Goal: Contribute content: Add original content to the website for others to see

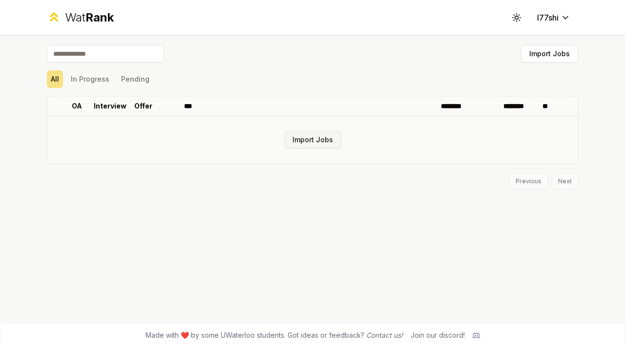
click at [316, 139] on button "Import Jobs" at bounding box center [312, 140] width 57 height 18
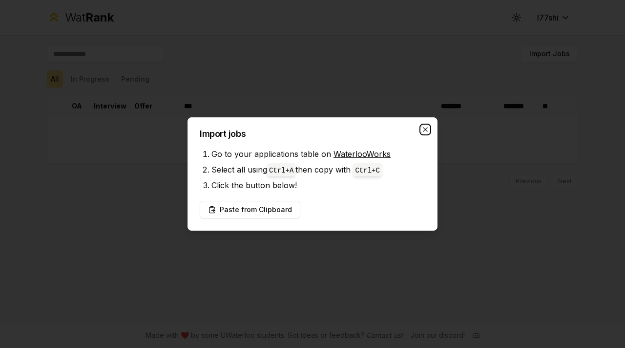
click at [422, 132] on icon "button" at bounding box center [426, 130] width 8 height 8
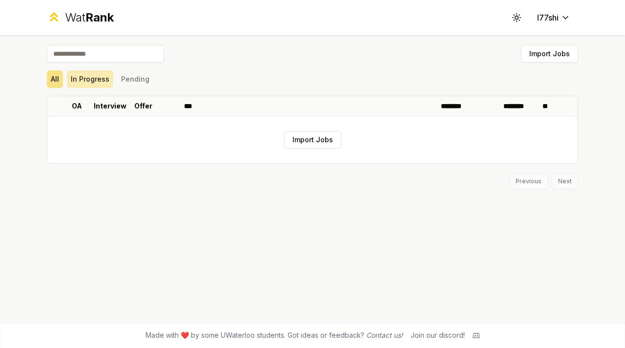
click at [93, 76] on button "In Progress" at bounding box center [90, 79] width 46 height 18
click at [124, 78] on button "Pending" at bounding box center [135, 79] width 36 height 18
click at [111, 55] on input at bounding box center [105, 54] width 117 height 18
click at [90, 22] on span "Rank" at bounding box center [100, 17] width 28 height 14
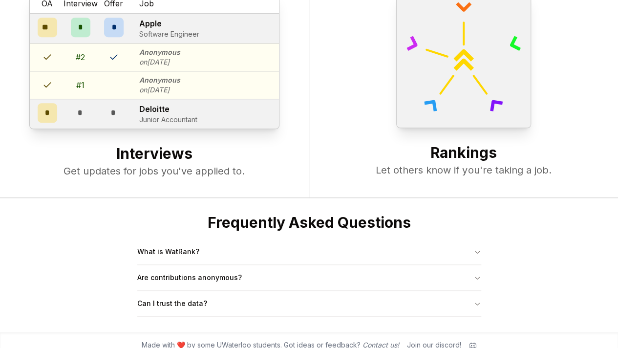
scroll to position [374, 0]
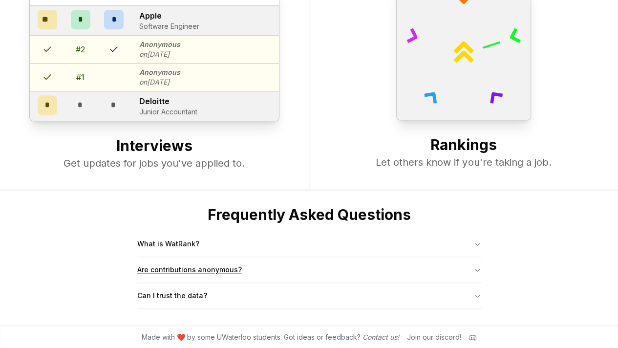
click at [223, 280] on button "Are contributions anonymous?" at bounding box center [309, 269] width 344 height 25
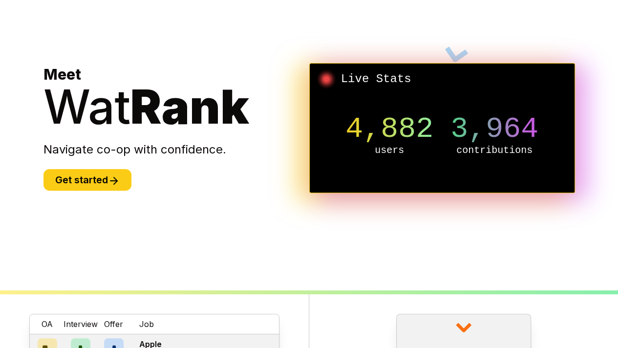
scroll to position [32, 0]
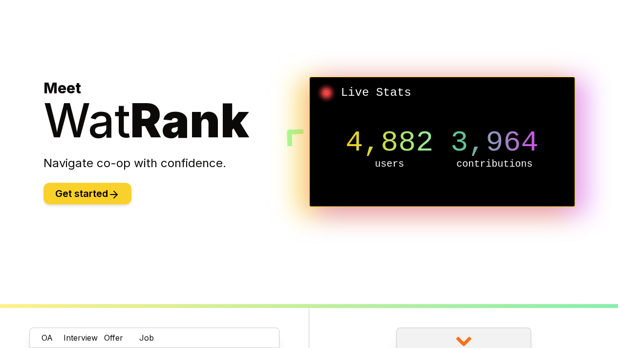
click at [107, 196] on button "Get started" at bounding box center [87, 193] width 88 height 21
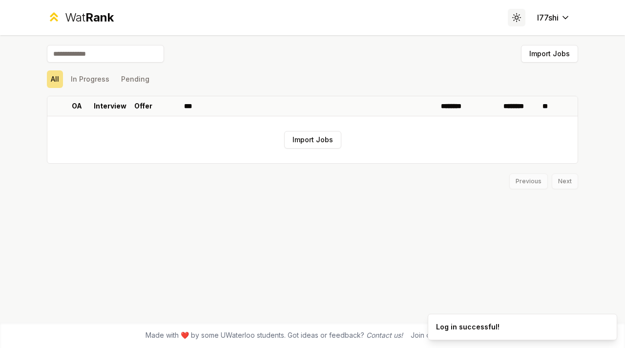
click at [515, 21] on icon at bounding box center [516, 17] width 9 height 9
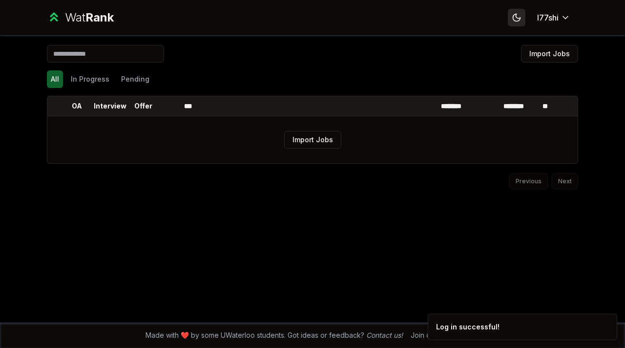
click at [515, 21] on icon at bounding box center [516, 17] width 9 height 9
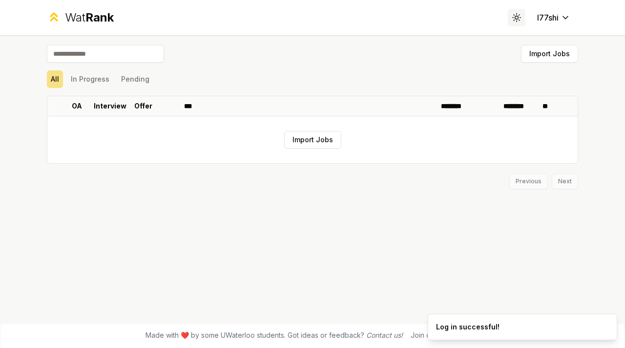
click at [515, 21] on icon at bounding box center [516, 17] width 9 height 9
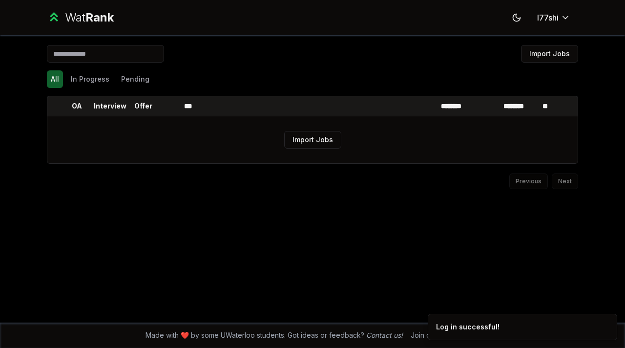
click at [107, 63] on div "Import Jobs" at bounding box center [313, 55] width 532 height 21
click at [124, 49] on input at bounding box center [105, 54] width 117 height 18
type input "******"
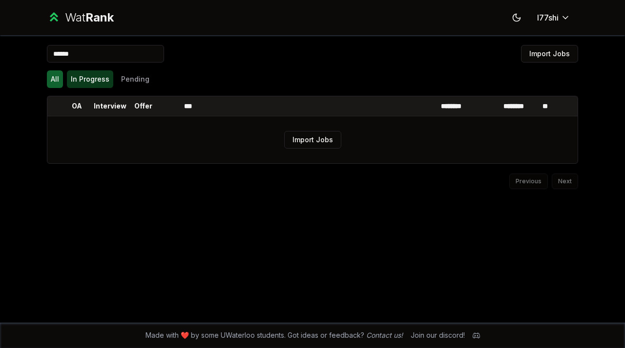
click at [91, 77] on button "In Progress" at bounding box center [90, 79] width 46 height 18
click at [117, 80] on button "Pending" at bounding box center [135, 79] width 36 height 18
click at [45, 69] on div "****** Import Jobs All In Progress Pending OA Interview Offer *** ******** ****…" at bounding box center [312, 178] width 563 height 287
click at [57, 76] on button "All" at bounding box center [55, 79] width 16 height 18
click at [110, 57] on input "******" at bounding box center [105, 54] width 117 height 18
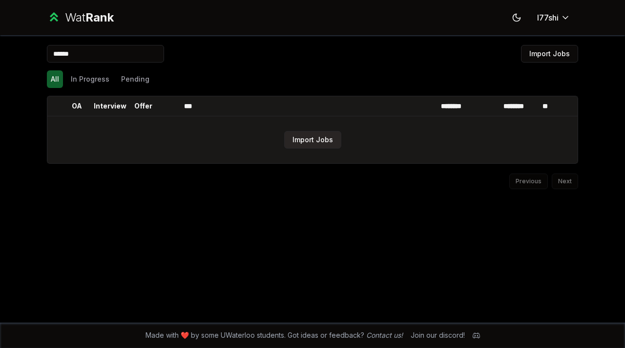
click at [326, 142] on button "Import Jobs" at bounding box center [312, 140] width 57 height 18
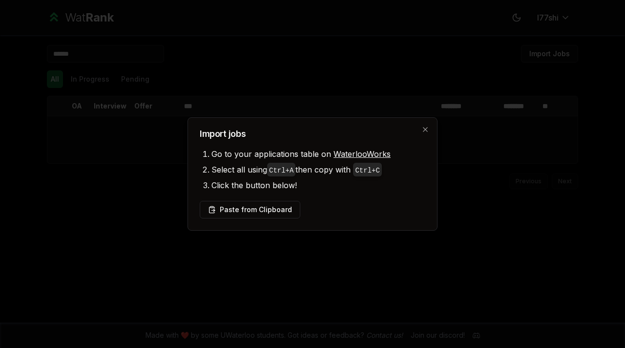
click at [365, 154] on link "WaterlooWorks" at bounding box center [362, 154] width 57 height 10
click at [245, 203] on button "Paste from Clipboard" at bounding box center [250, 210] width 101 height 18
click at [275, 207] on button "Paste from Clipboard" at bounding box center [250, 210] width 101 height 18
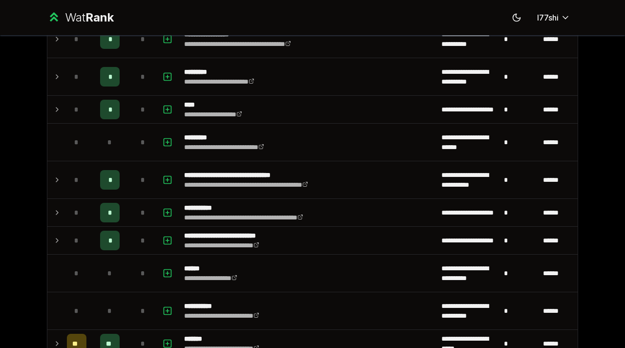
scroll to position [919, 0]
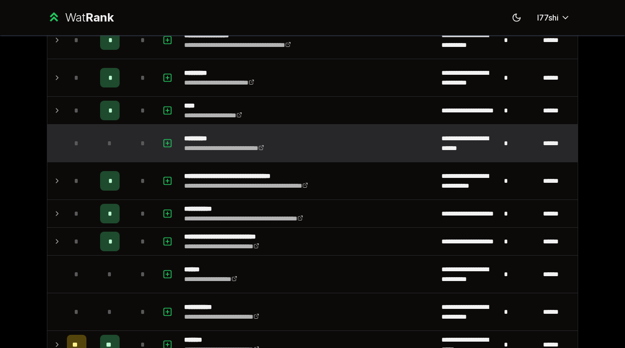
click at [141, 138] on span "*" at bounding box center [143, 143] width 4 height 10
click at [164, 140] on rect "button" at bounding box center [167, 142] width 7 height 7
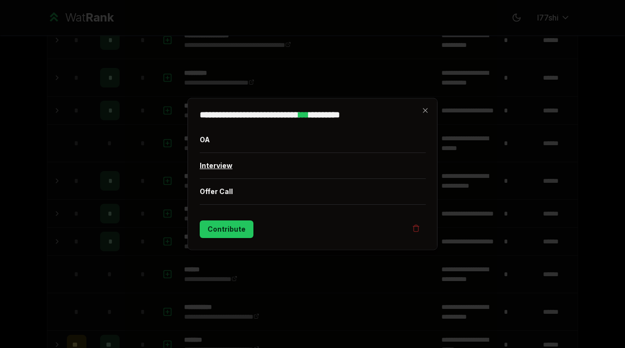
click at [221, 161] on button "Interview" at bounding box center [313, 165] width 226 height 25
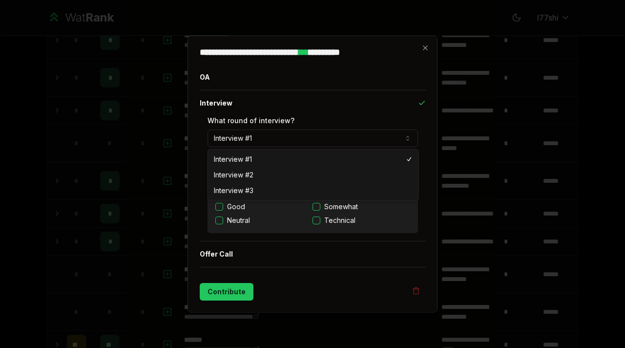
click at [279, 140] on button "Interview #1" at bounding box center [313, 138] width 211 height 18
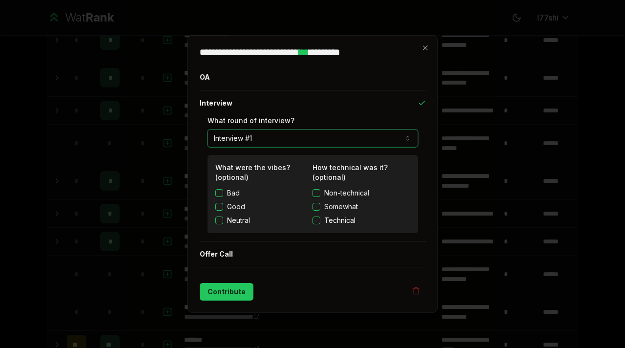
click at [279, 140] on button "Interview #1" at bounding box center [313, 138] width 211 height 18
click at [233, 220] on label "Neutral" at bounding box center [238, 220] width 23 height 10
click at [223, 220] on button "Neutral" at bounding box center [219, 220] width 8 height 8
click at [315, 219] on button "Technical" at bounding box center [317, 220] width 8 height 8
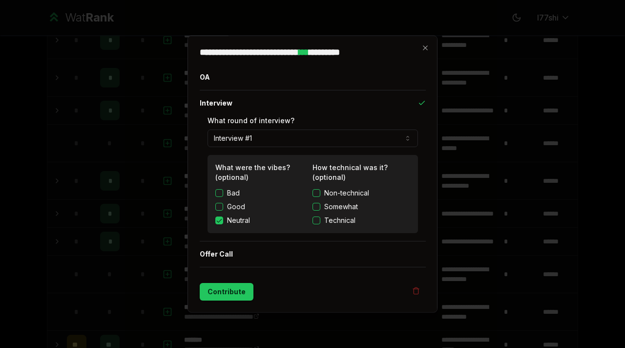
click at [317, 196] on button "Non-technical" at bounding box center [317, 193] width 8 height 8
click at [233, 253] on button "Offer Call" at bounding box center [313, 253] width 226 height 25
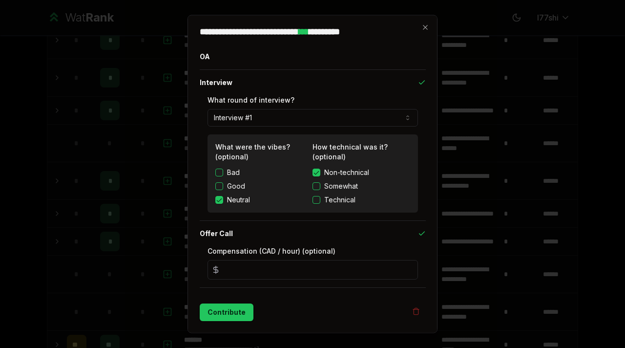
click at [309, 275] on input "*" at bounding box center [313, 270] width 211 height 20
click at [423, 230] on icon "button" at bounding box center [422, 234] width 8 height 8
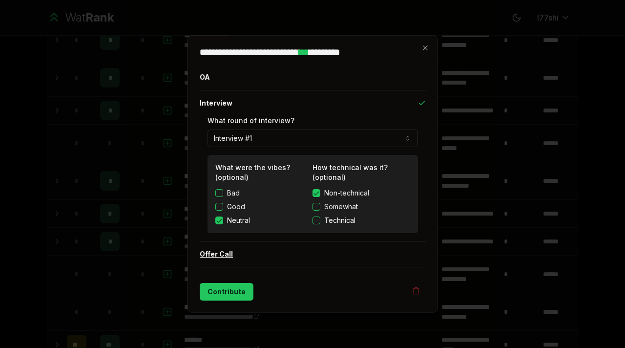
click at [297, 254] on button "Offer Call" at bounding box center [313, 253] width 226 height 25
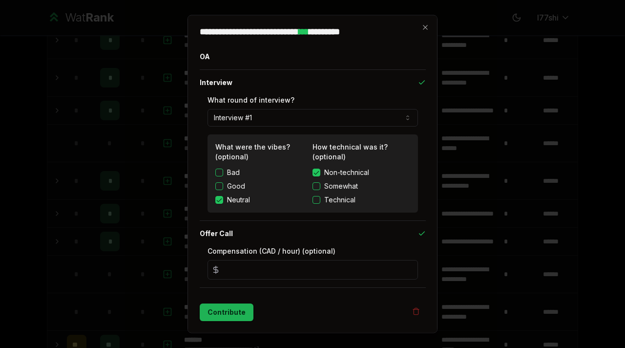
click at [226, 309] on button "Contribute" at bounding box center [227, 312] width 54 height 18
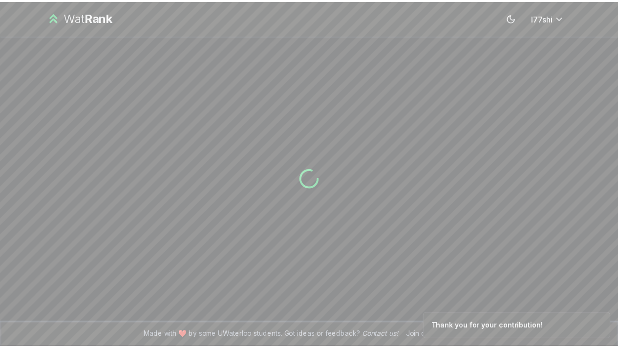
scroll to position [0, 0]
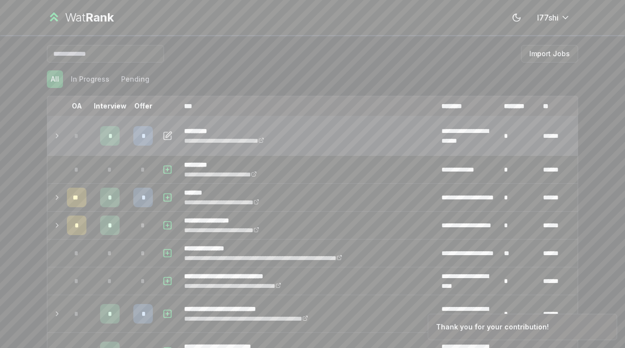
click at [142, 136] on span "*" at bounding box center [143, 136] width 3 height 10
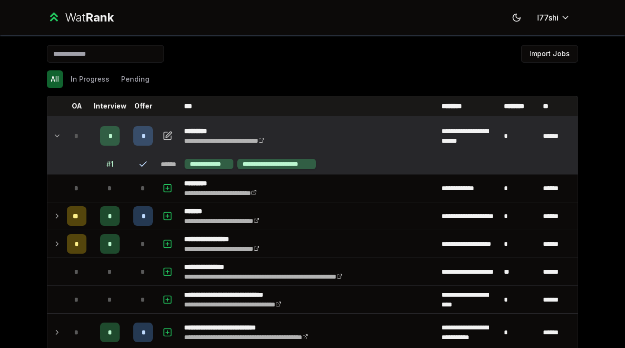
click at [208, 123] on td "**********" at bounding box center [308, 135] width 257 height 37
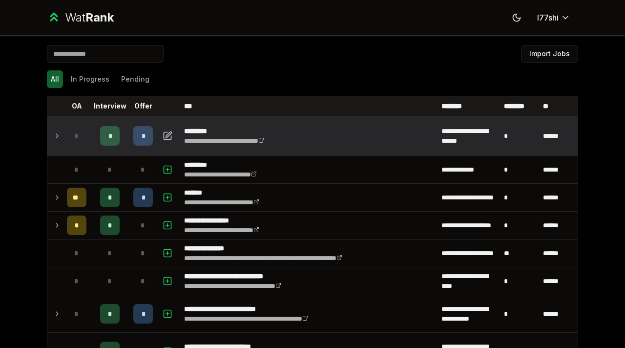
click at [202, 129] on p "*********" at bounding box center [237, 131] width 107 height 10
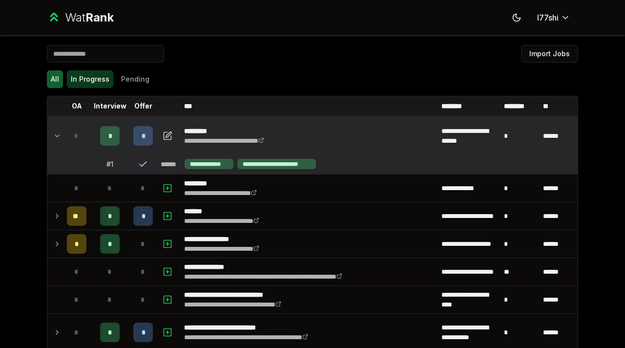
click at [92, 81] on button "In Progress" at bounding box center [90, 79] width 46 height 18
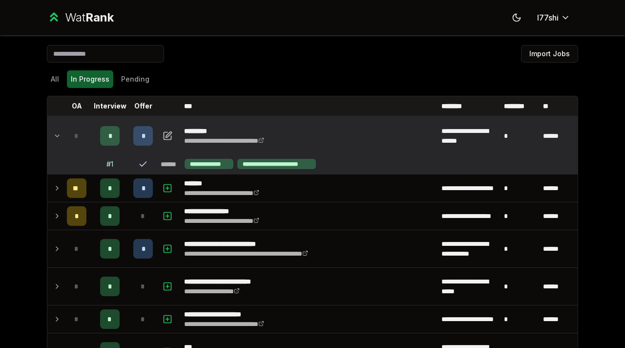
click at [78, 12] on div "Wat Rank" at bounding box center [89, 18] width 49 height 16
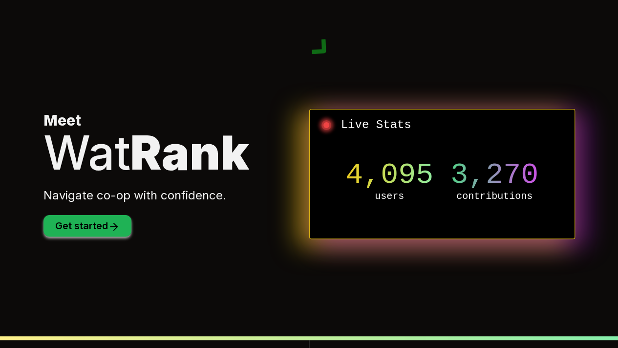
click at [111, 220] on button "Get started" at bounding box center [87, 225] width 88 height 21
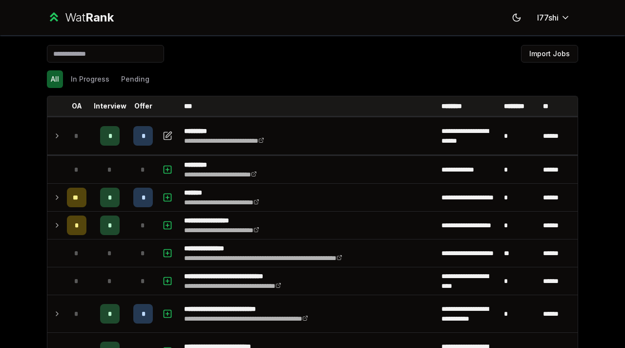
click at [52, 18] on icon at bounding box center [54, 17] width 14 height 14
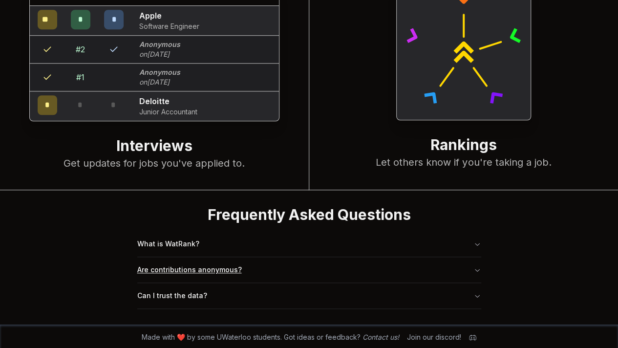
scroll to position [370, 0]
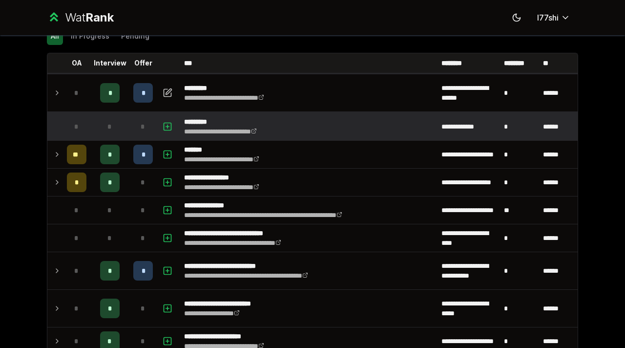
scroll to position [43, 0]
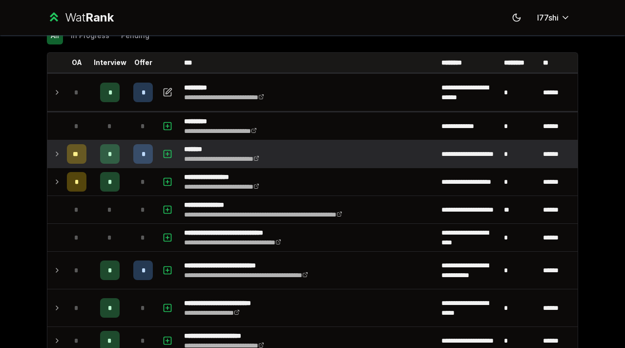
click at [58, 150] on td at bounding box center [55, 153] width 16 height 27
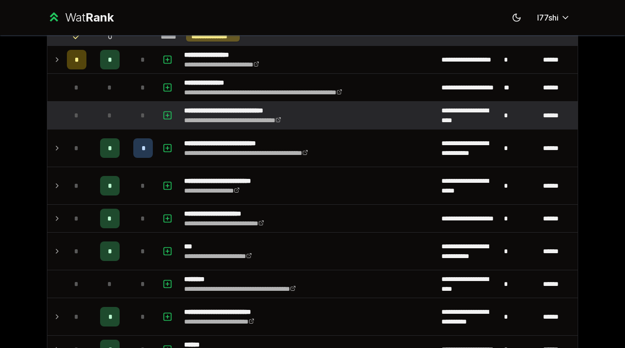
scroll to position [579, 0]
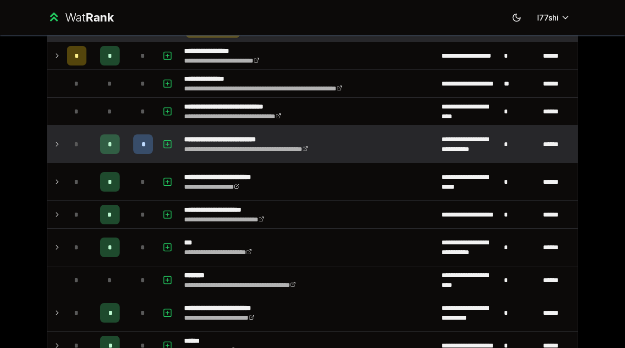
click at [53, 139] on icon at bounding box center [57, 144] width 8 height 12
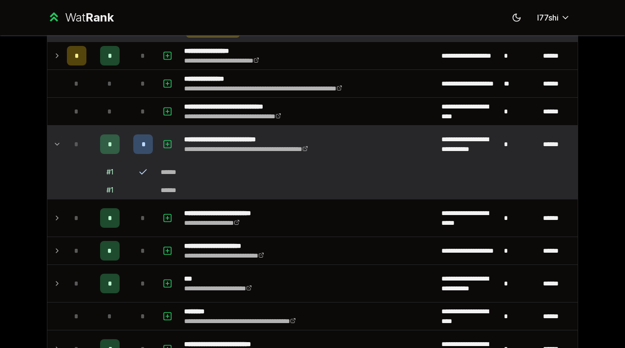
click at [107, 134] on div "*" at bounding box center [110, 144] width 20 height 20
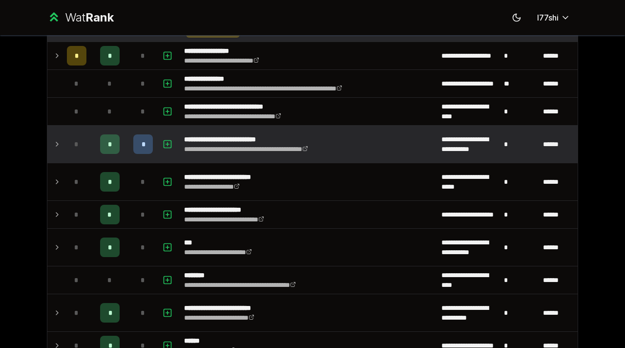
click at [108, 139] on span "*" at bounding box center [110, 144] width 4 height 10
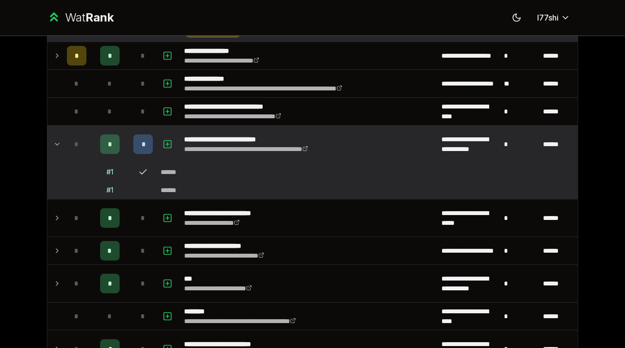
click at [47, 133] on td at bounding box center [55, 144] width 16 height 37
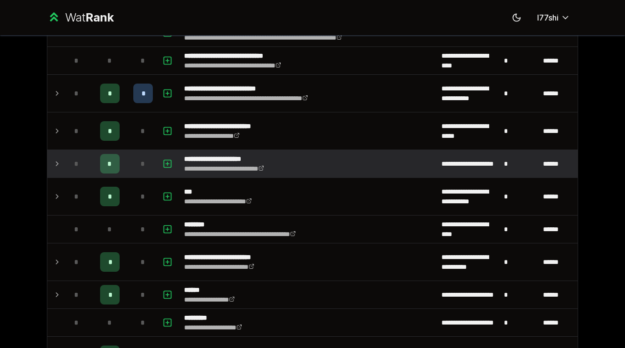
scroll to position [673, 0]
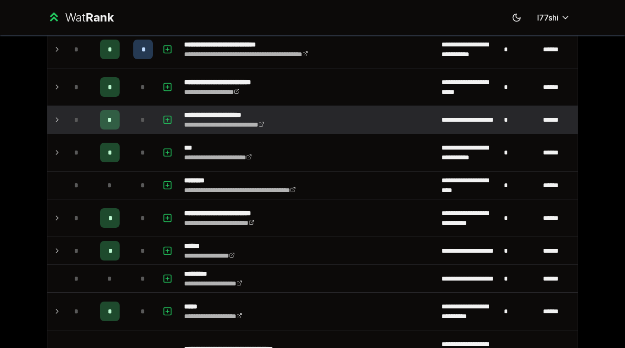
click at [57, 108] on td at bounding box center [55, 119] width 16 height 27
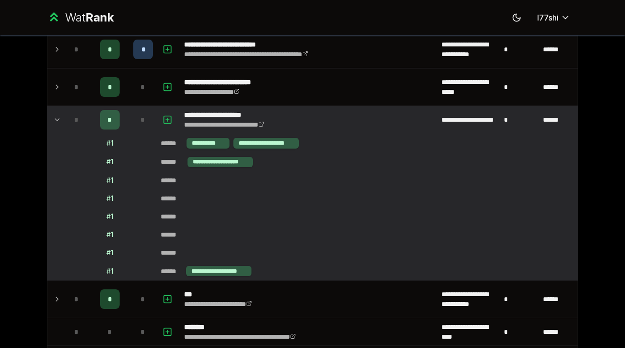
click at [57, 108] on td at bounding box center [55, 119] width 16 height 27
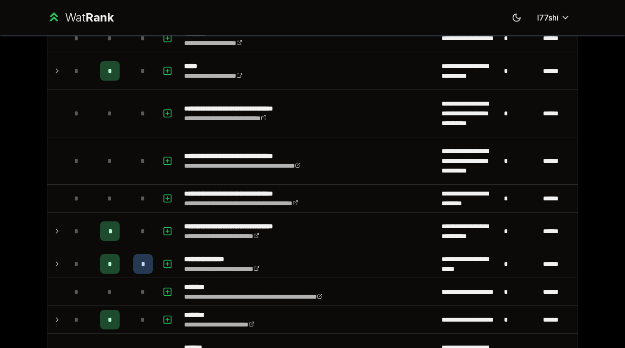
scroll to position [783, 0]
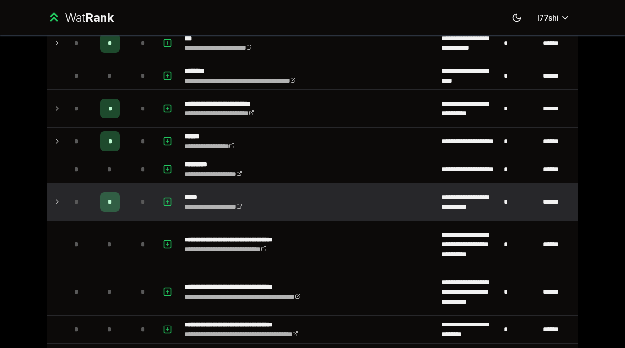
click at [55, 196] on icon at bounding box center [57, 202] width 8 height 12
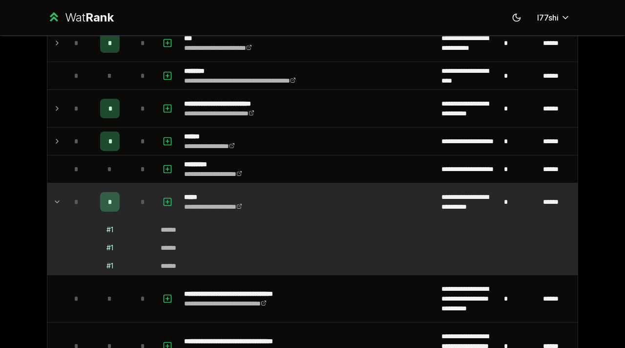
click at [55, 196] on icon at bounding box center [57, 202] width 8 height 12
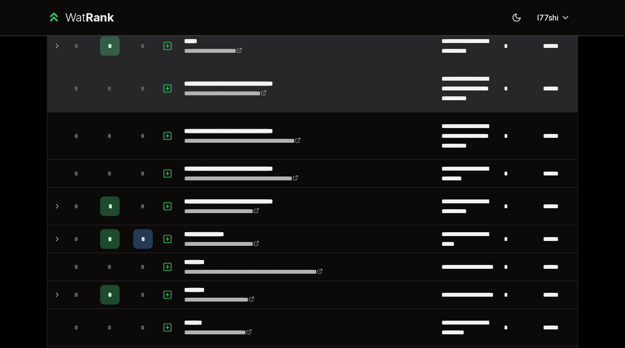
scroll to position [939, 0]
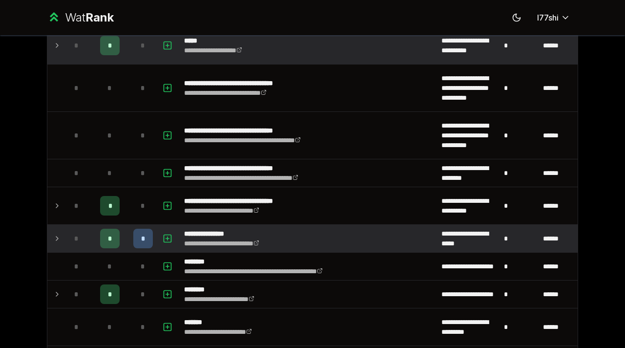
click at [68, 235] on div "*" at bounding box center [77, 239] width 20 height 20
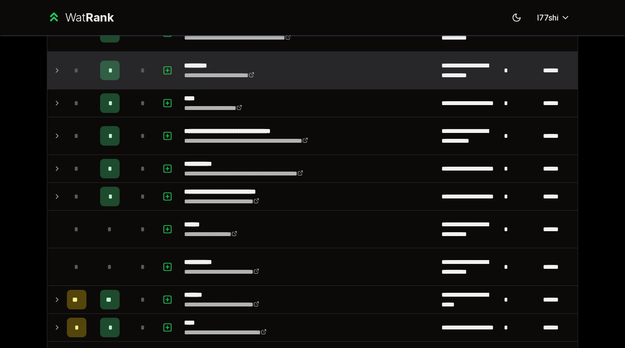
scroll to position [1580, 0]
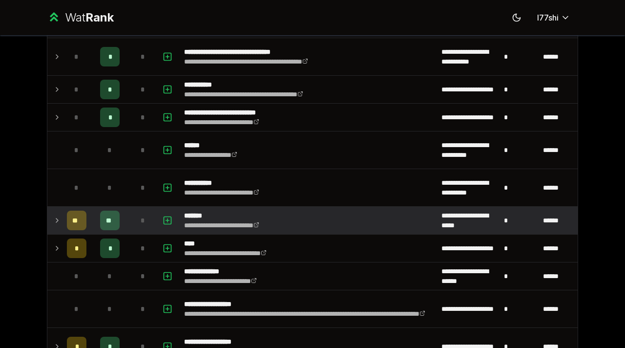
click at [53, 214] on icon at bounding box center [57, 220] width 8 height 12
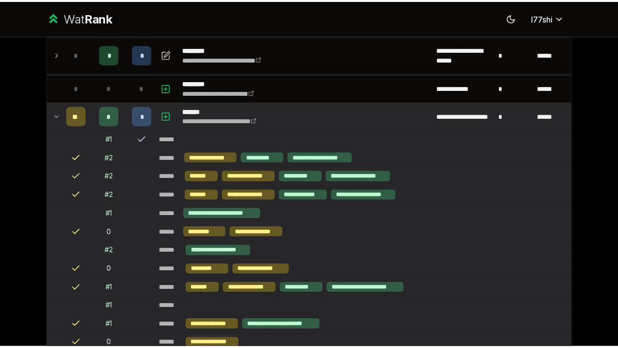
scroll to position [0, 0]
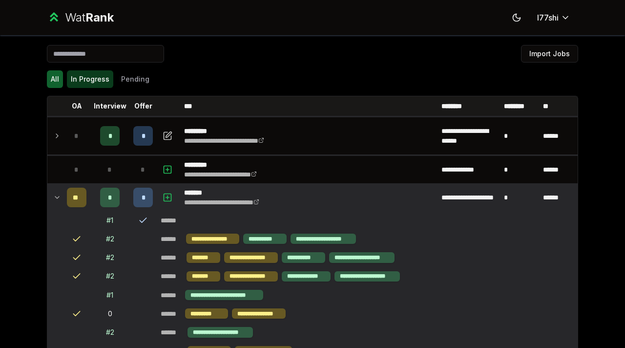
click at [107, 84] on button "In Progress" at bounding box center [90, 79] width 46 height 18
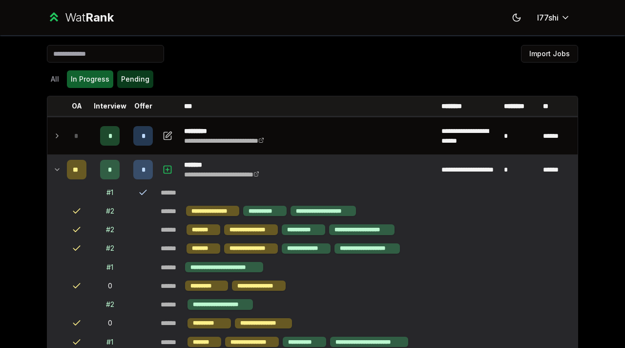
click at [117, 84] on button "Pending" at bounding box center [135, 79] width 36 height 18
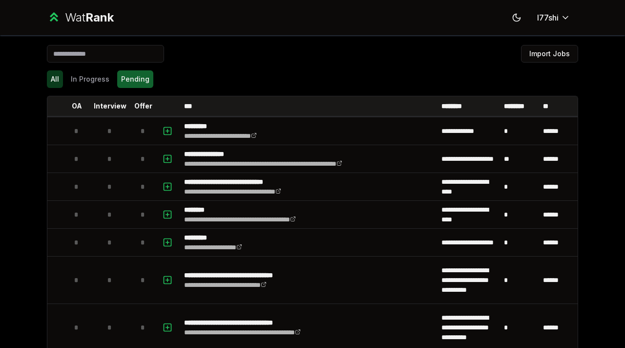
click at [50, 78] on button "All" at bounding box center [55, 79] width 16 height 18
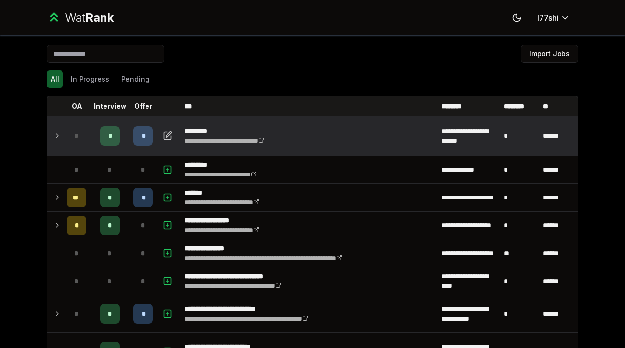
click at [115, 134] on div "*" at bounding box center [110, 136] width 20 height 20
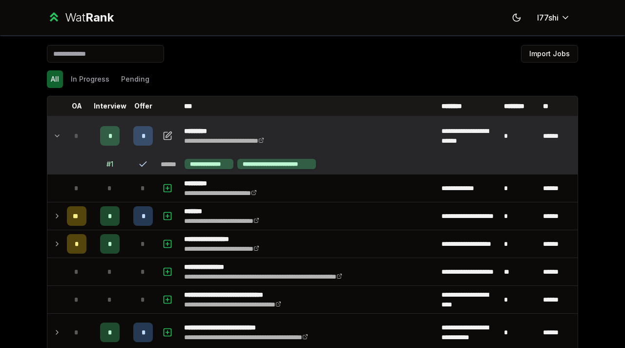
click at [144, 163] on icon at bounding box center [143, 164] width 10 height 10
click at [152, 129] on td "*" at bounding box center [142, 135] width 27 height 37
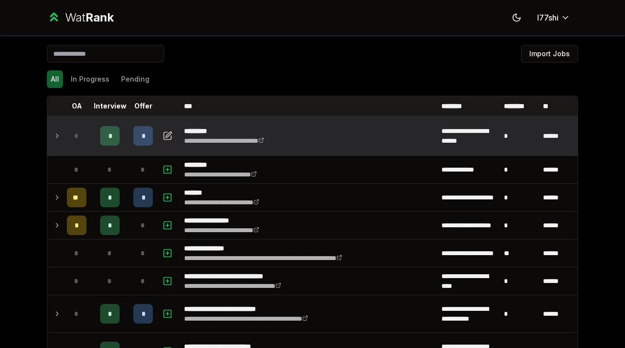
click at [170, 137] on button "button" at bounding box center [168, 136] width 14 height 16
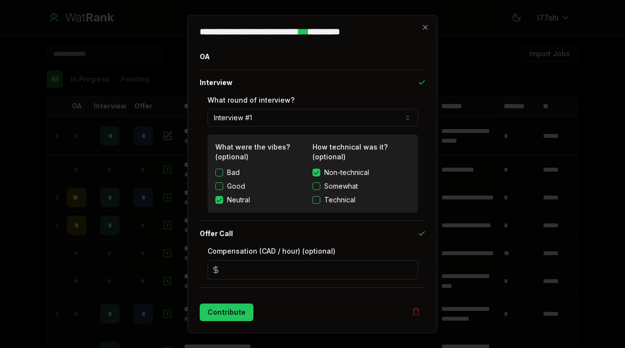
click at [427, 38] on div "**********" at bounding box center [313, 174] width 250 height 318
click at [425, 29] on icon "button" at bounding box center [426, 27] width 8 height 8
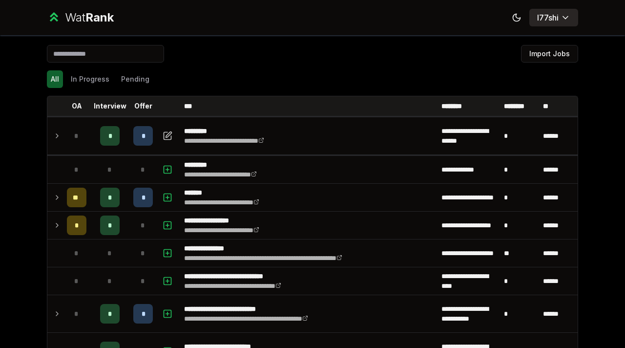
click at [535, 23] on button "l77shi" at bounding box center [554, 18] width 49 height 18
click at [558, 20] on html "**********" at bounding box center [312, 174] width 625 height 348
click at [90, 14] on html "**********" at bounding box center [312, 174] width 625 height 348
click at [53, 16] on icon at bounding box center [54, 14] width 6 height 3
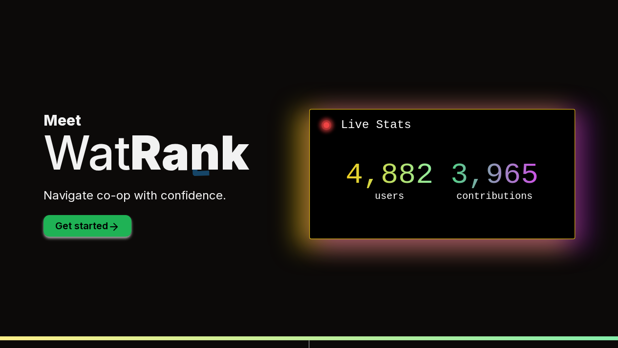
click at [110, 217] on button "Get started" at bounding box center [87, 225] width 88 height 21
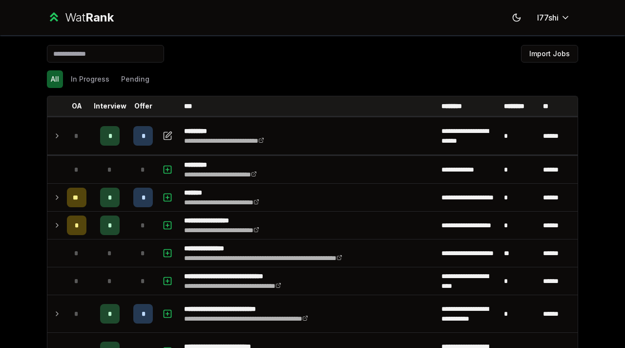
click at [107, 59] on input at bounding box center [105, 54] width 117 height 18
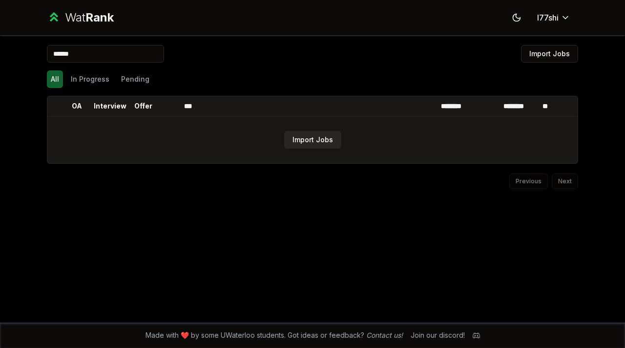
type input "******"
click at [310, 141] on button "Import Jobs" at bounding box center [312, 140] width 57 height 18
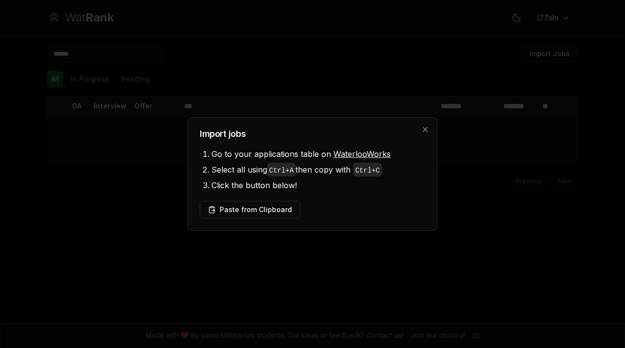
click at [425, 134] on h2 "Import jobs" at bounding box center [313, 133] width 226 height 9
click at [426, 132] on icon "button" at bounding box center [426, 130] width 8 height 8
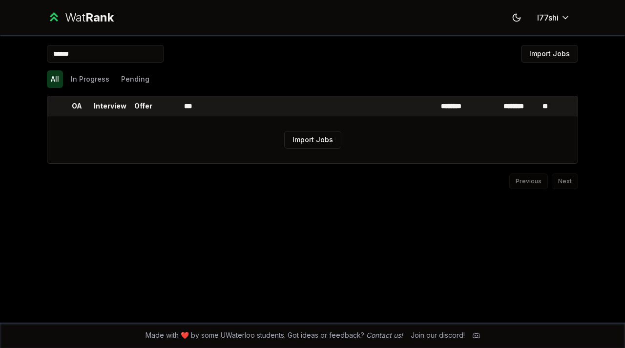
click at [58, 81] on button "All" at bounding box center [55, 79] width 16 height 18
click at [85, 82] on button "In Progress" at bounding box center [90, 79] width 46 height 18
click at [58, 82] on button "All" at bounding box center [55, 79] width 16 height 18
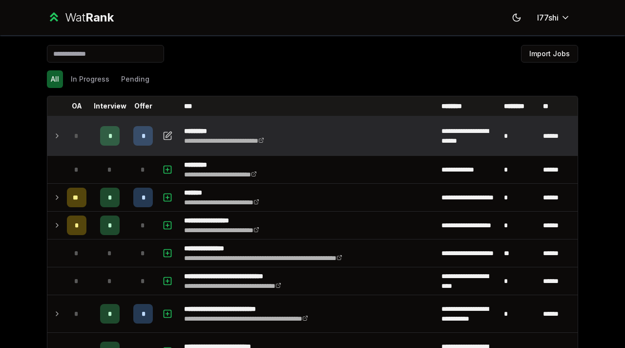
click at [147, 132] on div "*" at bounding box center [143, 136] width 20 height 20
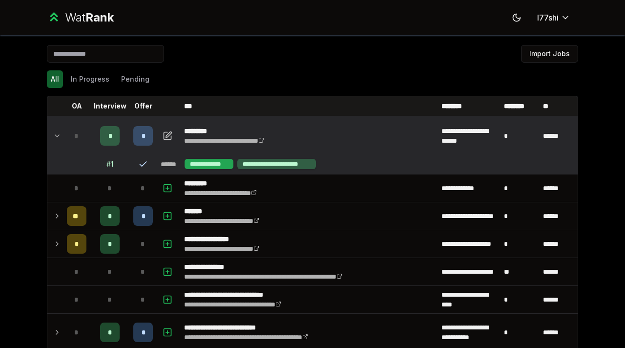
click at [185, 161] on div "**********" at bounding box center [209, 164] width 49 height 10
